Goal: Information Seeking & Learning: Learn about a topic

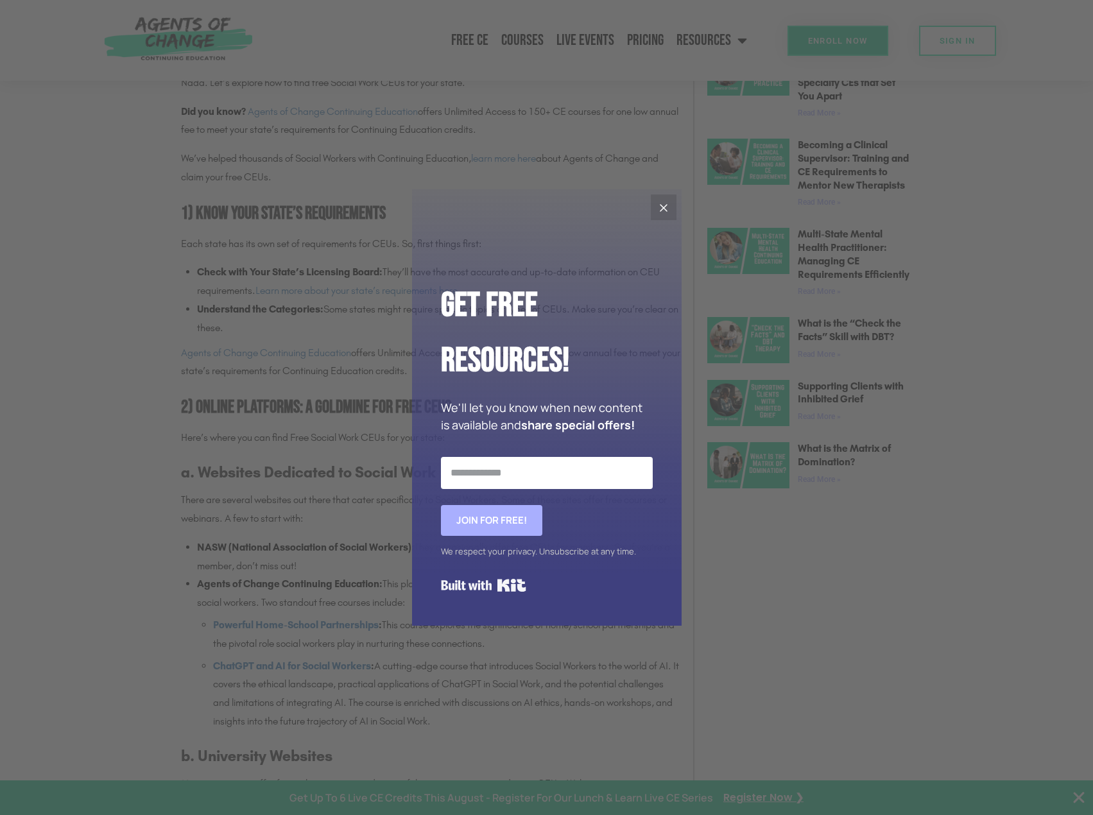
scroll to position [899, 0]
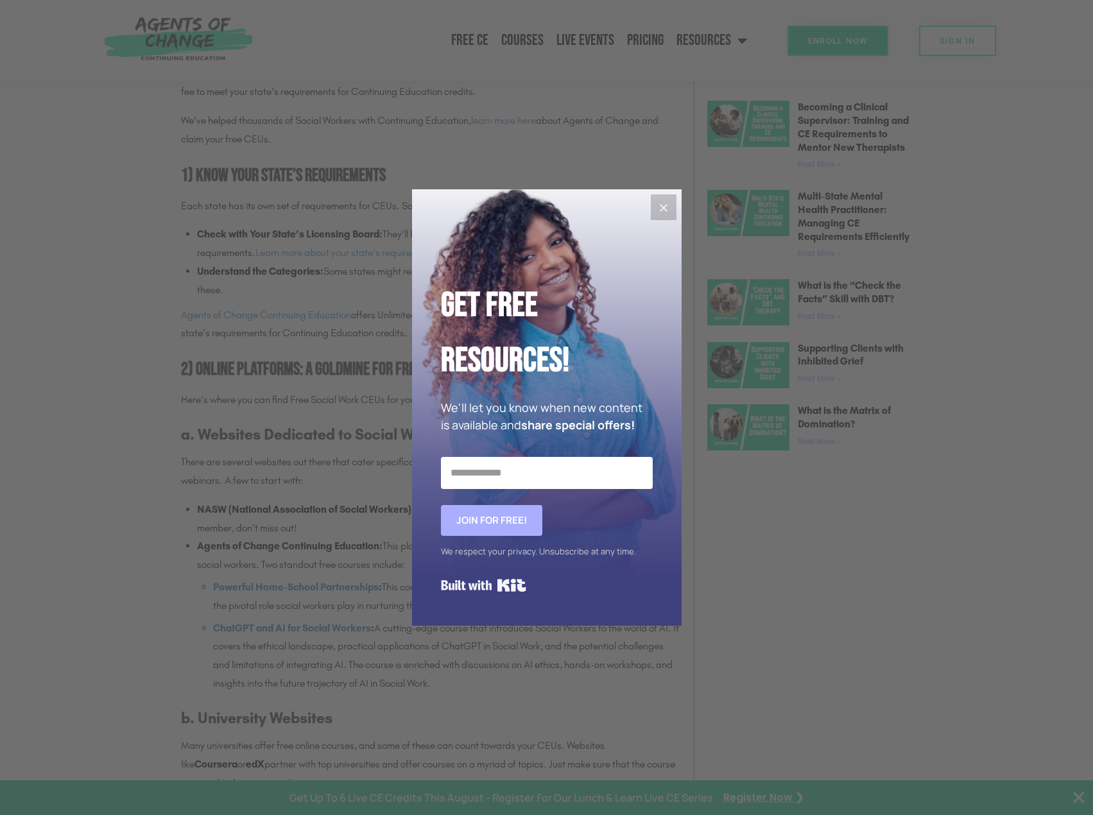
click at [668, 210] on icon "Close" at bounding box center [663, 207] width 15 height 15
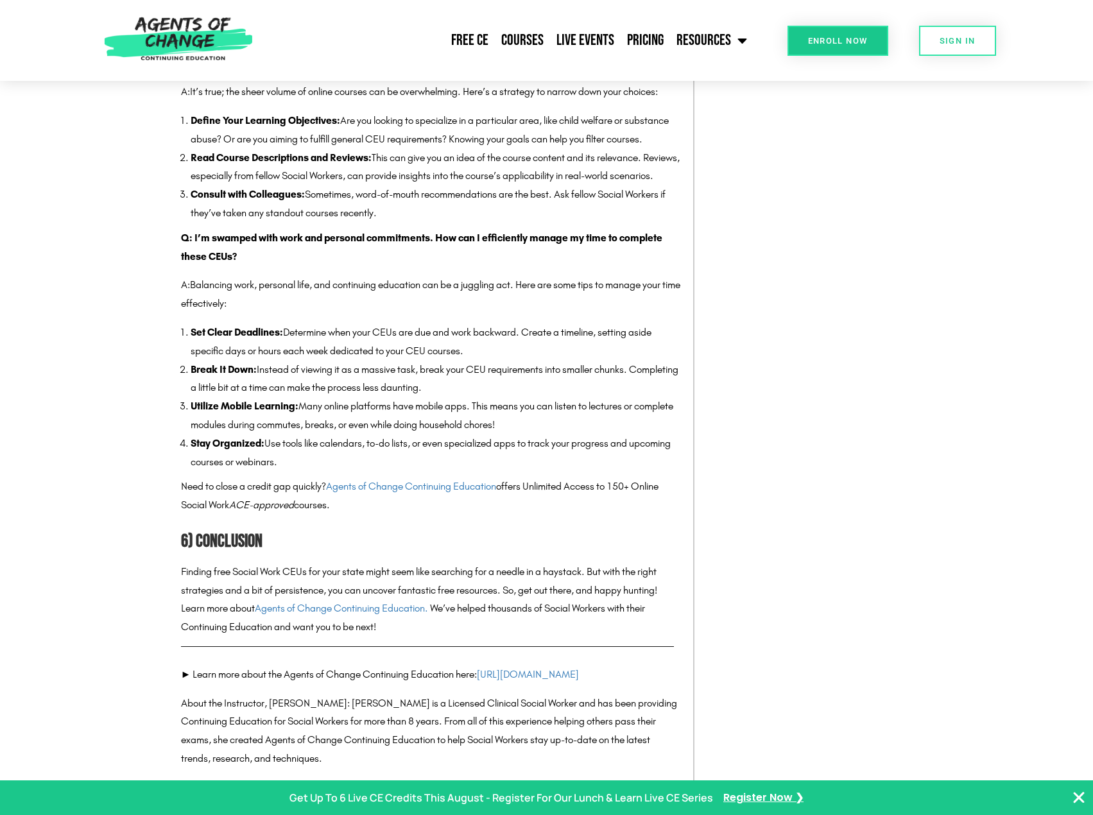
scroll to position [3146, 0]
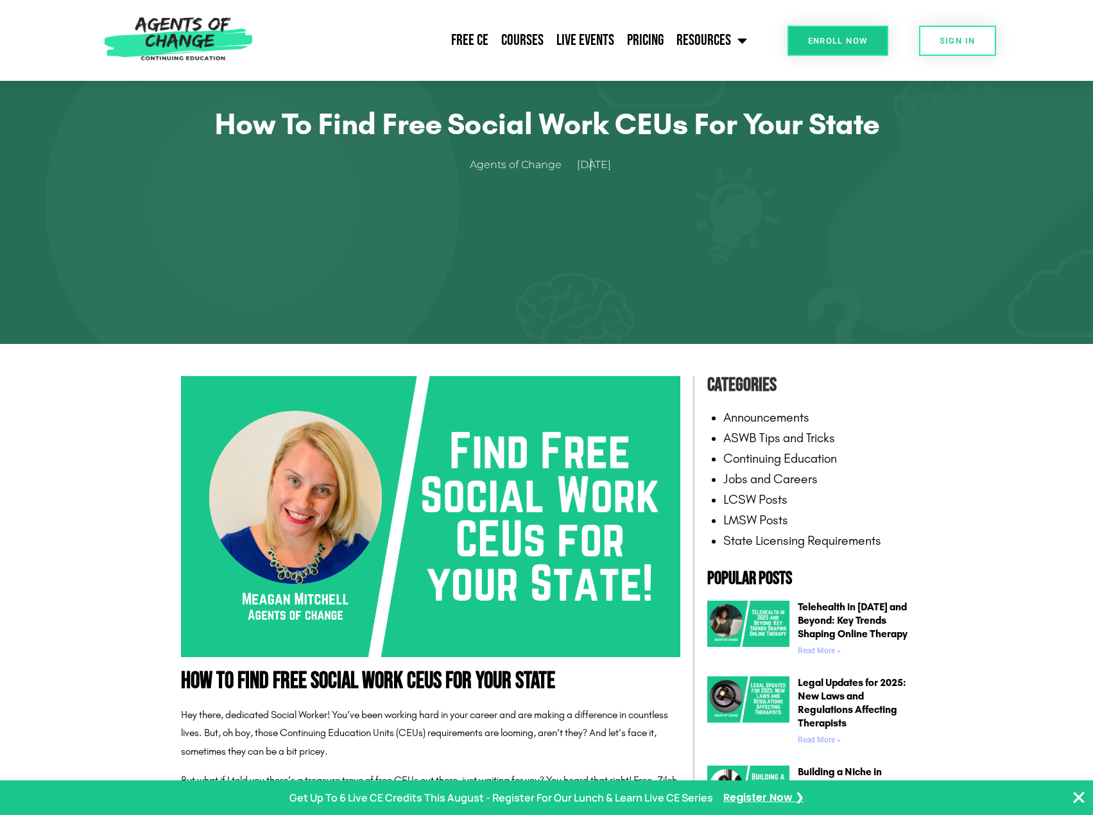
scroll to position [321, 0]
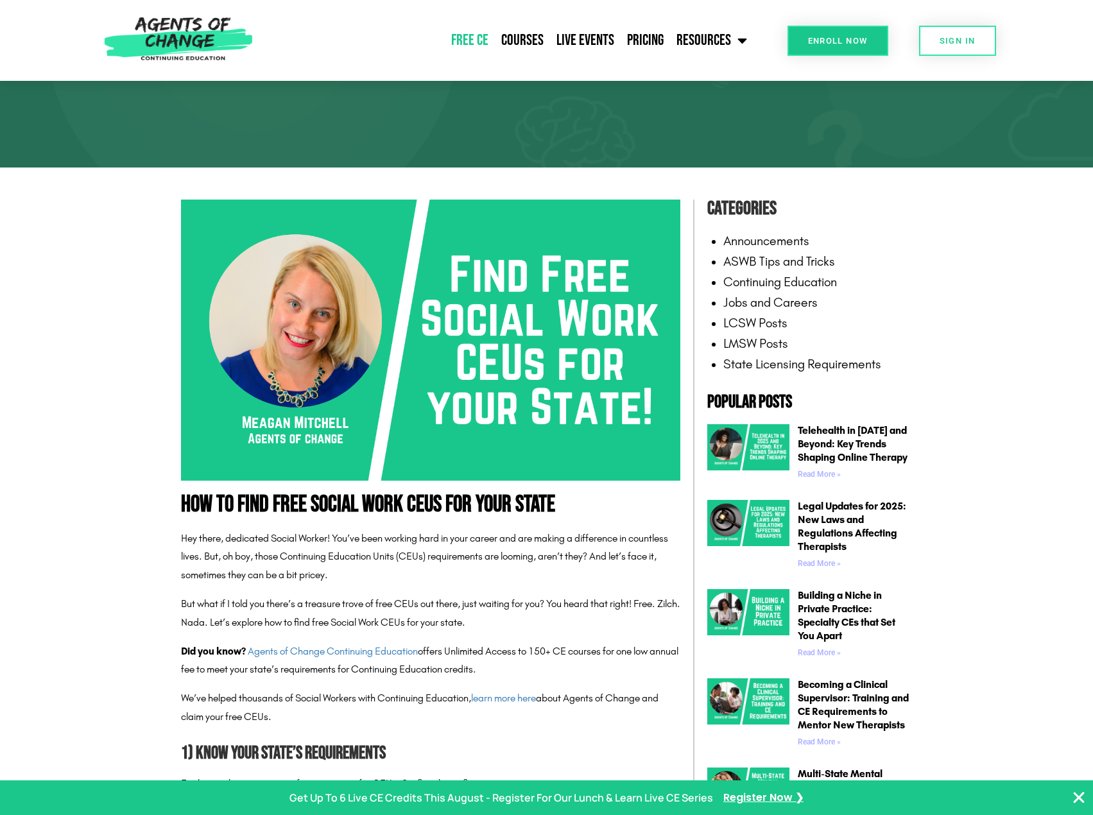
click at [486, 41] on link "Free CE" at bounding box center [470, 40] width 50 height 32
